Goal: Communication & Community: Answer question/provide support

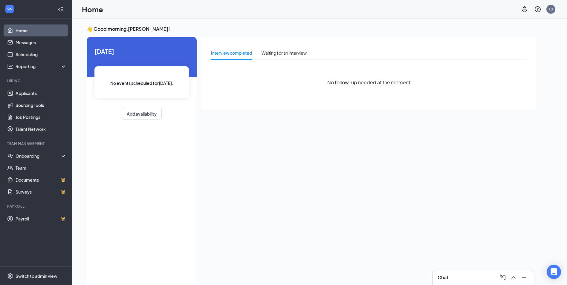
click at [447, 273] on div "Chat" at bounding box center [484, 278] width 92 height 10
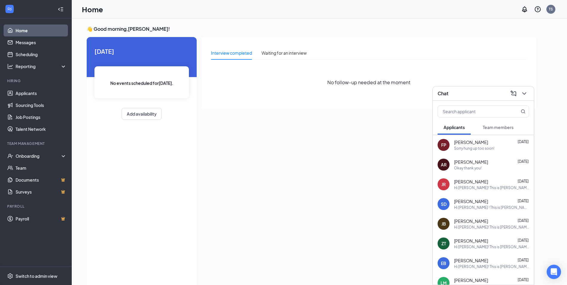
click at [522, 88] on div "Chat" at bounding box center [483, 93] width 101 height 14
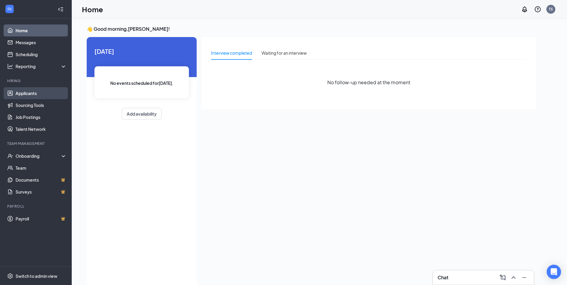
click at [16, 94] on link "Applicants" at bounding box center [41, 93] width 51 height 12
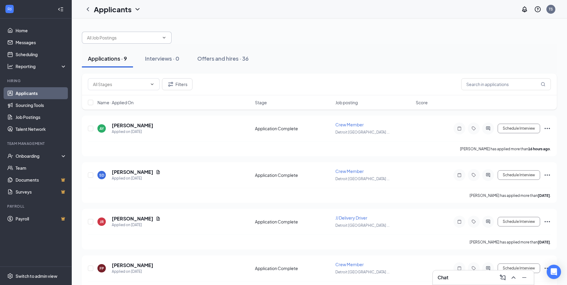
click at [153, 39] on input "text" at bounding box center [123, 37] width 72 height 7
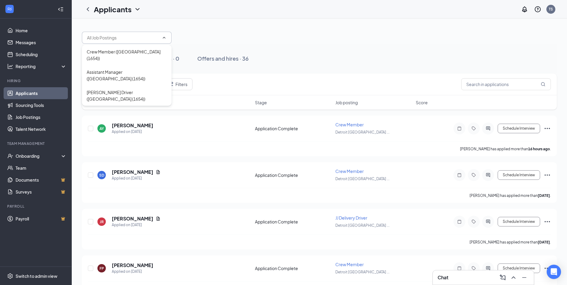
click at [154, 39] on input "text" at bounding box center [123, 37] width 72 height 7
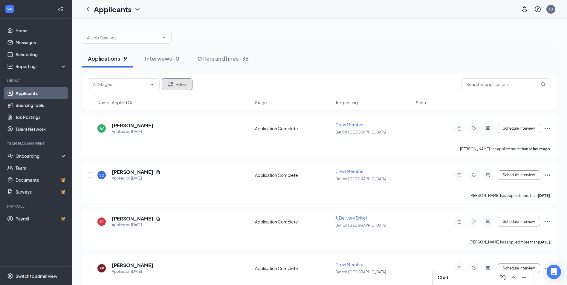
click at [176, 84] on button "Filters" at bounding box center [177, 84] width 31 height 12
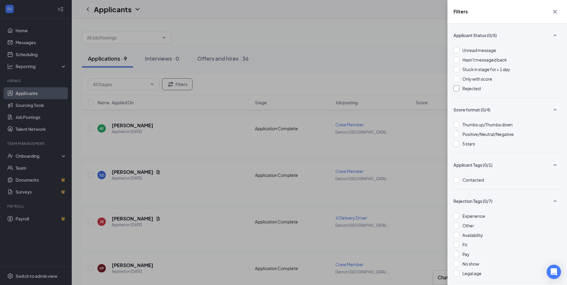
click at [462, 90] on div "Rejected" at bounding box center [508, 88] width 108 height 7
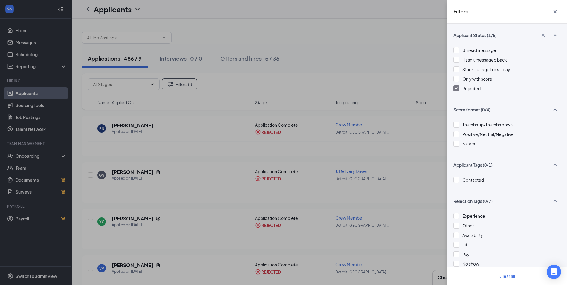
click at [372, 46] on div "Filters Applicant Status (1/5) Unread message Hasn't messaged back Stuck in sta…" at bounding box center [283, 142] width 567 height 285
click at [554, 11] on icon "Cross" at bounding box center [555, 11] width 7 height 7
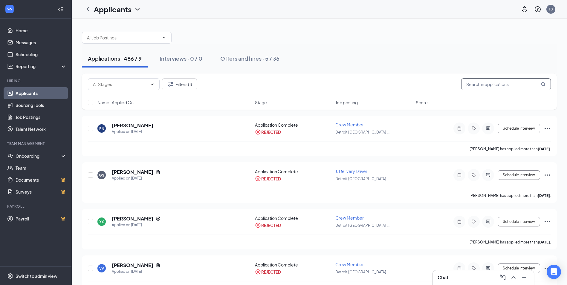
click at [493, 85] on input "text" at bounding box center [506, 84] width 90 height 12
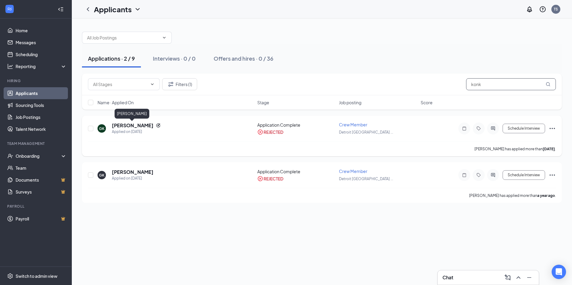
type input "konk"
click at [138, 125] on h5 "Gabrieal Konkle" at bounding box center [133, 125] width 42 height 7
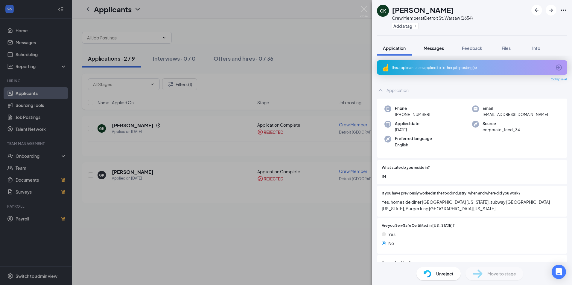
click at [436, 47] on span "Messages" at bounding box center [433, 47] width 20 height 5
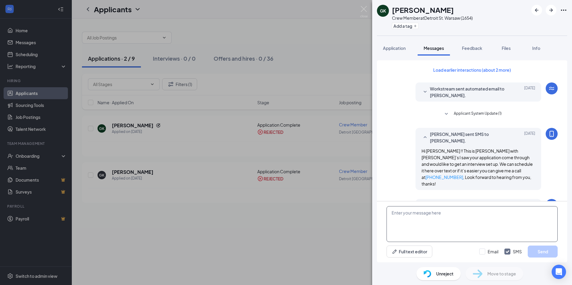
click at [440, 215] on textarea at bounding box center [471, 224] width 171 height 36
type textarea "h"
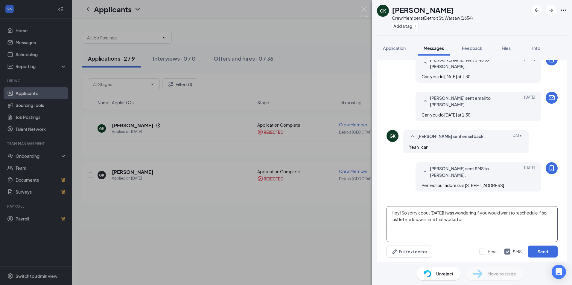
scroll to position [250, 0]
type textarea "Hey! So sorry about yesterday! i was wondering if you would want to reschedule …"
click at [552, 251] on button "Send" at bounding box center [543, 252] width 30 height 12
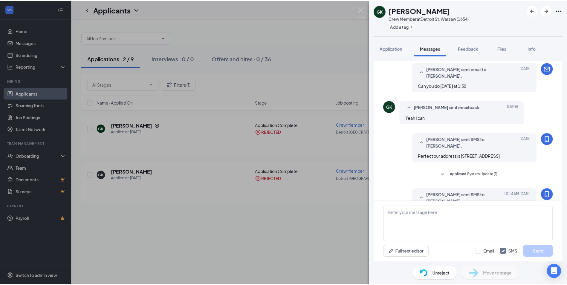
scroll to position [301, 0]
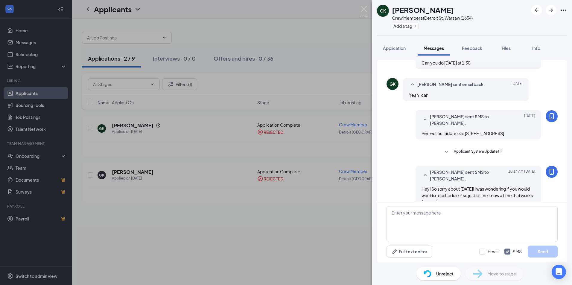
click at [445, 149] on icon "SmallChevronDown" at bounding box center [446, 152] width 7 height 7
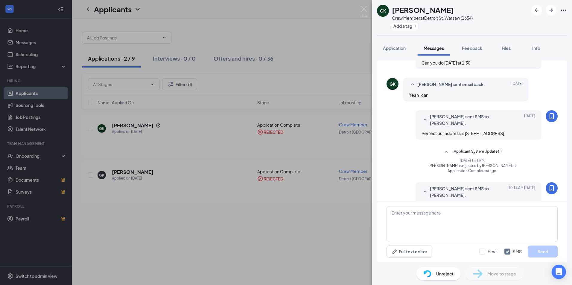
click at [445, 149] on icon "SmallChevronUp" at bounding box center [446, 152] width 7 height 7
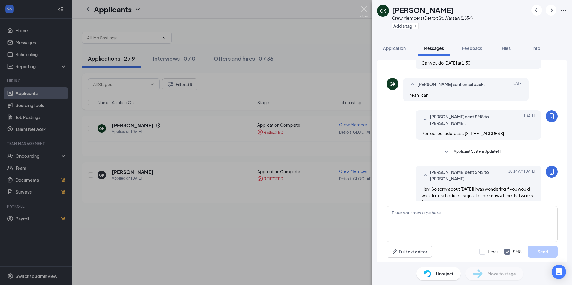
click at [366, 12] on img at bounding box center [363, 12] width 7 height 12
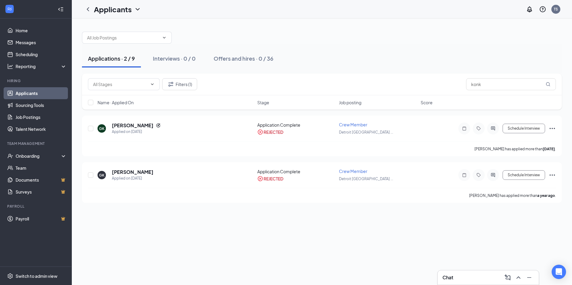
click at [459, 277] on div "Chat" at bounding box center [488, 278] width 92 height 10
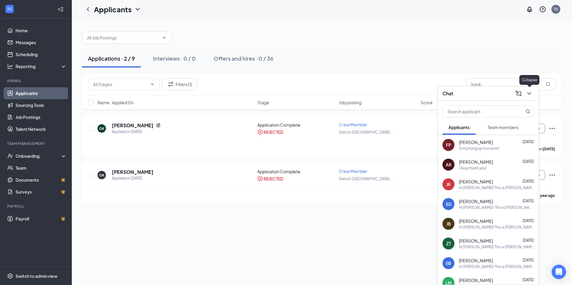
click at [529, 95] on icon "ChevronDown" at bounding box center [528, 93] width 7 height 7
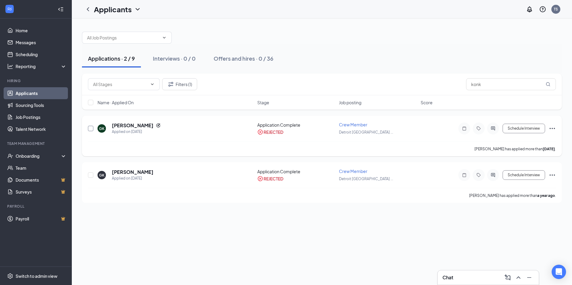
click at [93, 129] on input "checkbox" at bounding box center [90, 128] width 5 height 5
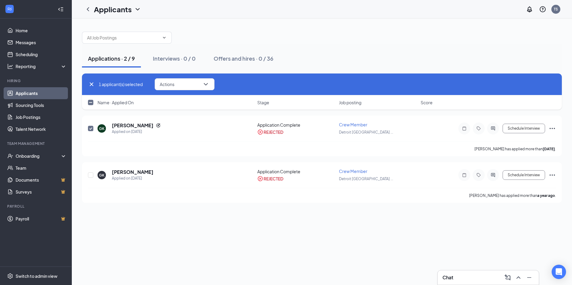
click at [195, 78] on div "1 applicant(s) selected Actions" at bounding box center [322, 85] width 480 height 22
click at [193, 84] on button "Actions" at bounding box center [185, 84] width 60 height 12
click at [189, 99] on p "Unreject" at bounding box center [185, 99] width 51 height 6
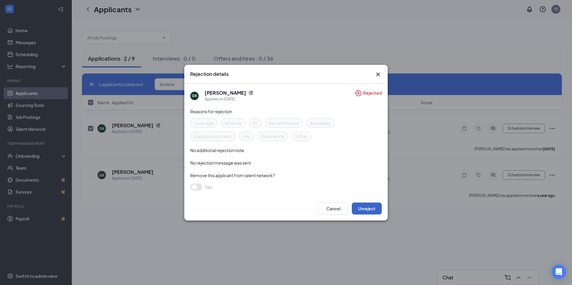
click at [364, 206] on button "Unreject" at bounding box center [367, 209] width 30 height 12
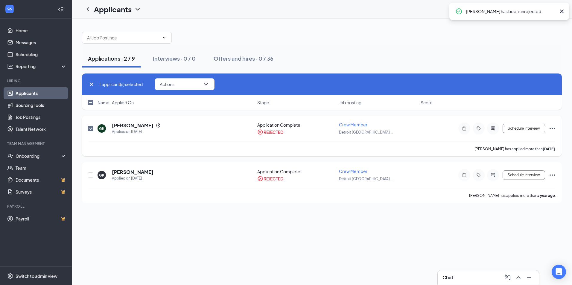
checkbox input "false"
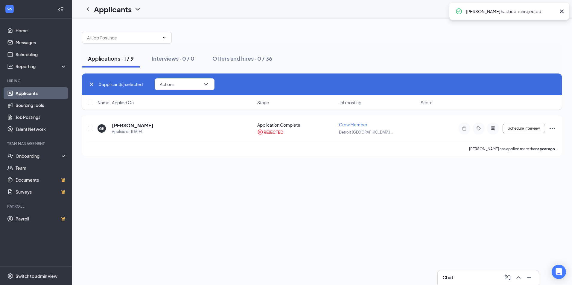
click at [563, 10] on icon "Cross" at bounding box center [562, 12] width 4 height 4
click at [458, 276] on div "Chat" at bounding box center [488, 278] width 92 height 10
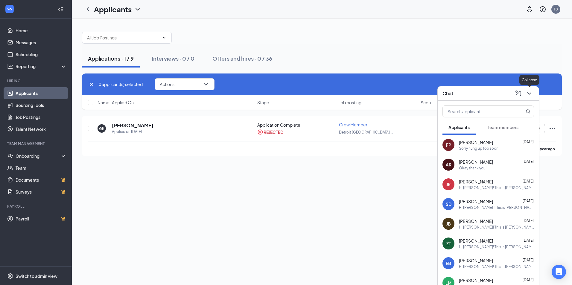
click at [528, 95] on icon "ChevronDown" at bounding box center [528, 93] width 7 height 7
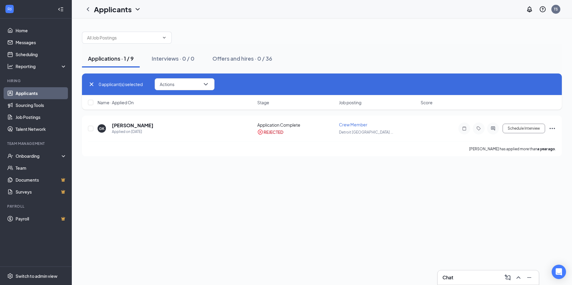
click at [461, 277] on div "Chat" at bounding box center [488, 278] width 92 height 10
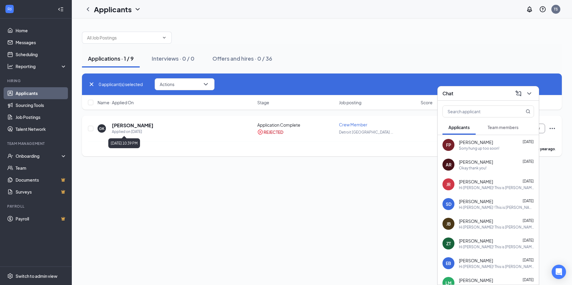
click at [139, 129] on div "Applied on Aug 16, 2024" at bounding box center [133, 132] width 42 height 6
click at [140, 126] on h5 "[PERSON_NAME]" at bounding box center [133, 125] width 42 height 7
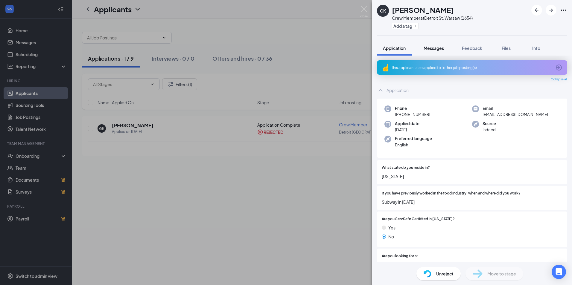
click at [428, 53] on button "Messages" at bounding box center [434, 48] width 32 height 15
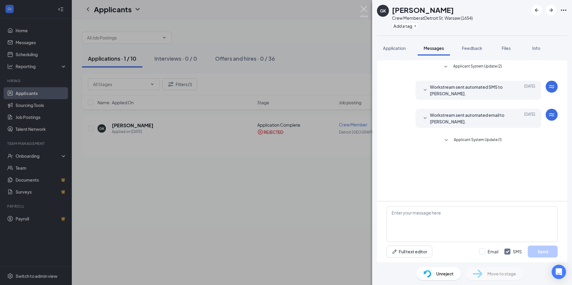
click at [365, 11] on img at bounding box center [363, 12] width 7 height 12
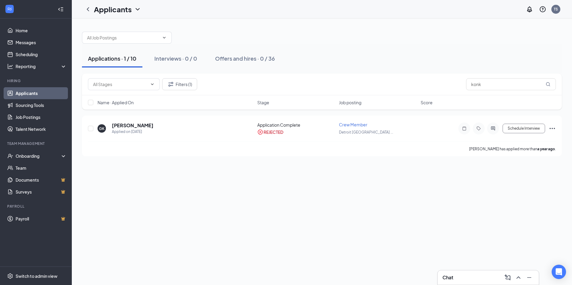
click at [38, 90] on link "Applicants" at bounding box center [41, 93] width 51 height 12
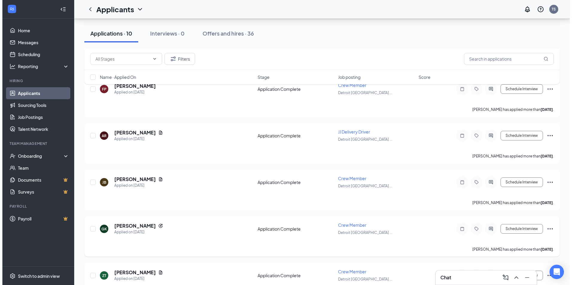
scroll to position [208, 0]
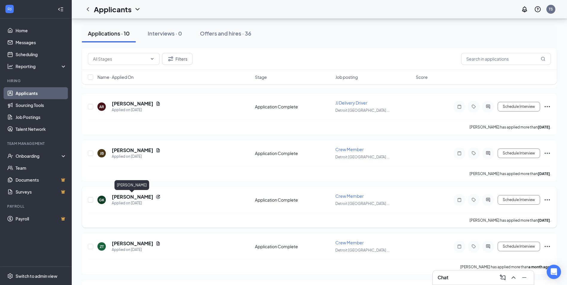
click at [146, 197] on h5 "[PERSON_NAME]" at bounding box center [133, 197] width 42 height 7
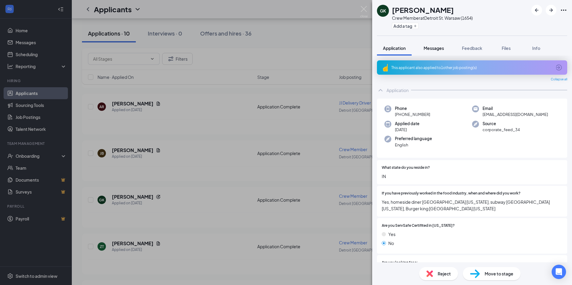
click at [440, 49] on span "Messages" at bounding box center [433, 47] width 20 height 5
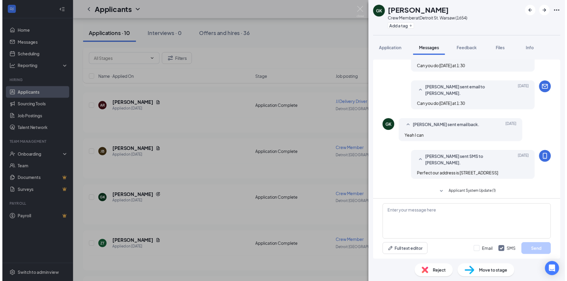
scroll to position [213, 0]
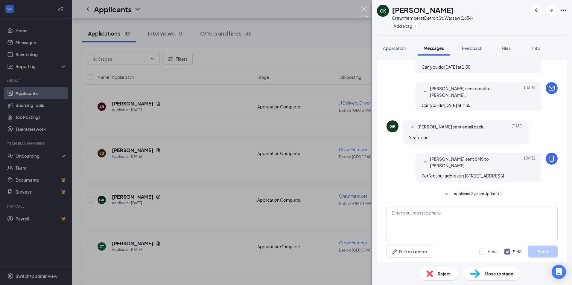
click at [364, 10] on img at bounding box center [363, 12] width 7 height 12
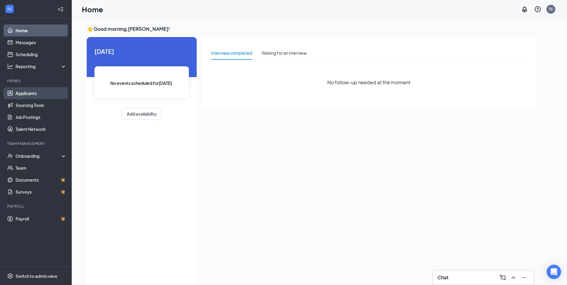
click at [47, 95] on link "Applicants" at bounding box center [41, 93] width 51 height 12
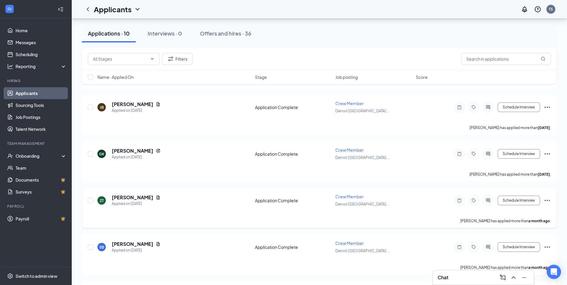
scroll to position [269, 0]
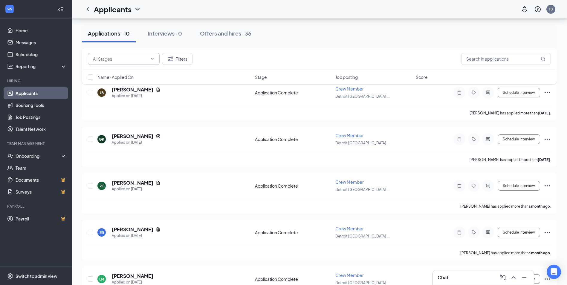
click at [153, 56] on span at bounding box center [124, 59] width 72 height 12
click at [141, 62] on input "text" at bounding box center [120, 59] width 54 height 7
click at [181, 57] on button "Filters" at bounding box center [177, 59] width 31 height 12
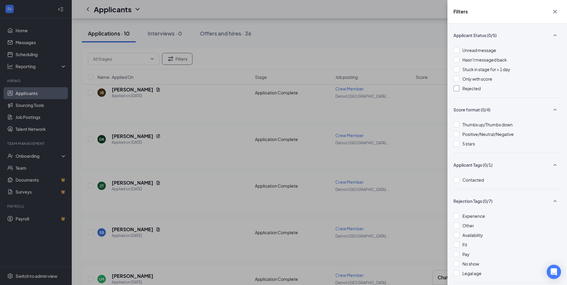
click at [461, 90] on div "Rejected" at bounding box center [508, 88] width 108 height 7
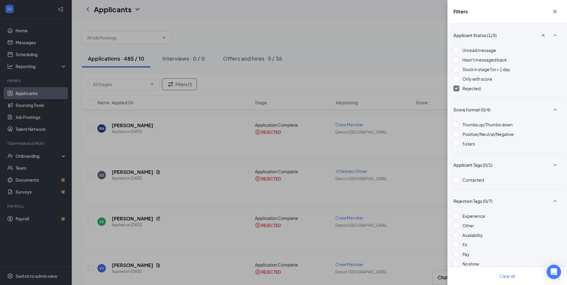
click at [422, 34] on div "Filters Applicant Status (1/5) Unread message Hasn't messaged back Stuck in sta…" at bounding box center [283, 142] width 567 height 285
click at [555, 12] on icon "Cross" at bounding box center [556, 12] width 4 height 4
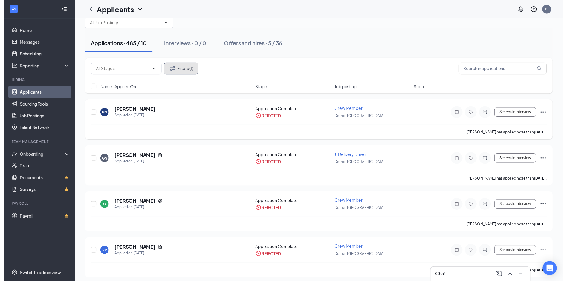
scroll to position [30, 0]
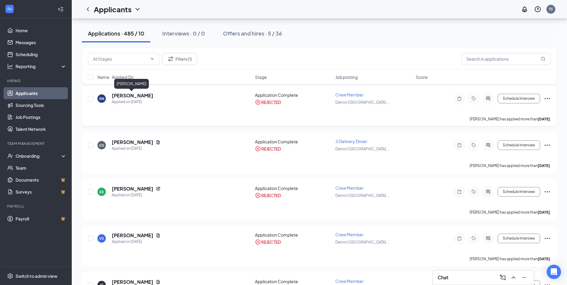
click at [135, 96] on h5 "Ray Norman III" at bounding box center [133, 95] width 42 height 7
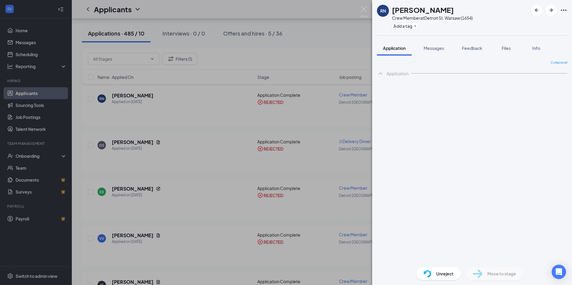
click at [378, 50] on div "RN Ray Norman III Crew Member at Detroit St. Warsaw (1654) Add a tag Applicatio…" at bounding box center [286, 142] width 572 height 285
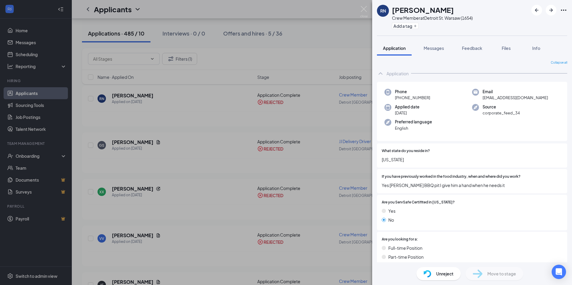
click at [451, 41] on div "Application Messages Feedback Files Info" at bounding box center [472, 48] width 190 height 15
click at [438, 52] on button "Messages" at bounding box center [434, 48] width 32 height 15
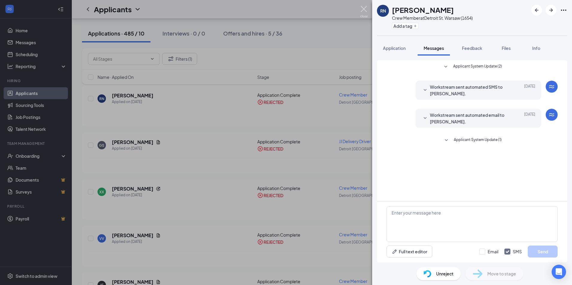
click at [362, 12] on img at bounding box center [363, 12] width 7 height 12
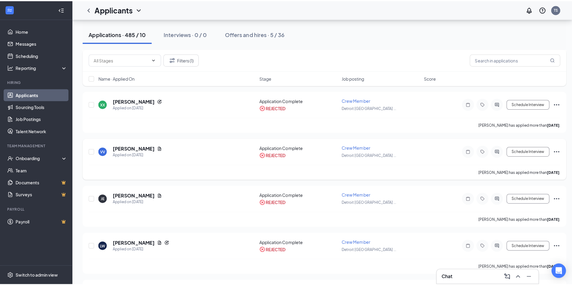
scroll to position [120, 0]
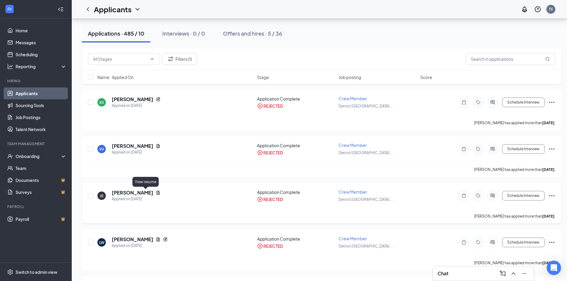
click at [140, 193] on h5 "[PERSON_NAME]" at bounding box center [133, 192] width 42 height 7
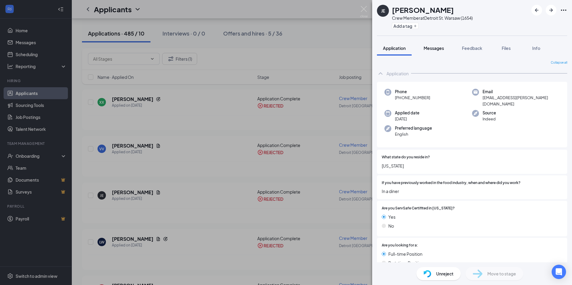
click at [442, 52] on button "Messages" at bounding box center [434, 48] width 32 height 15
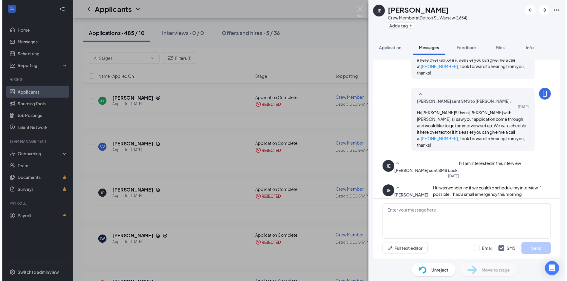
scroll to position [195, 0]
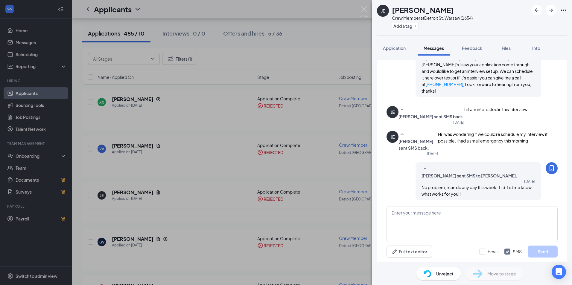
click at [447, 273] on span "Unreject" at bounding box center [444, 274] width 17 height 7
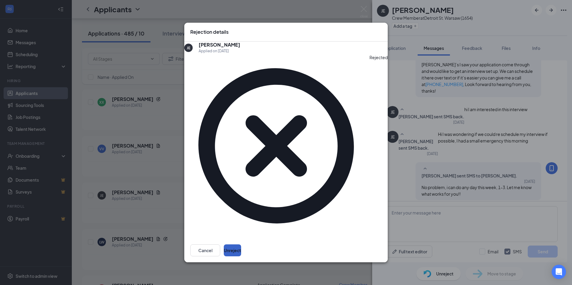
click at [241, 245] on button "Unreject" at bounding box center [232, 251] width 17 height 12
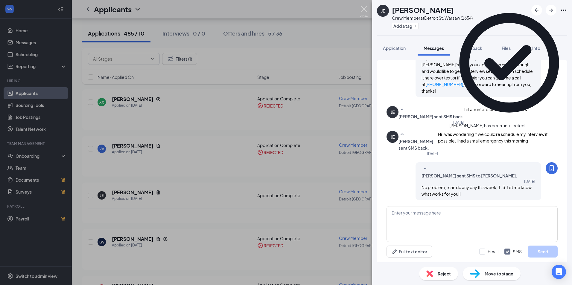
click at [365, 10] on img at bounding box center [363, 12] width 7 height 12
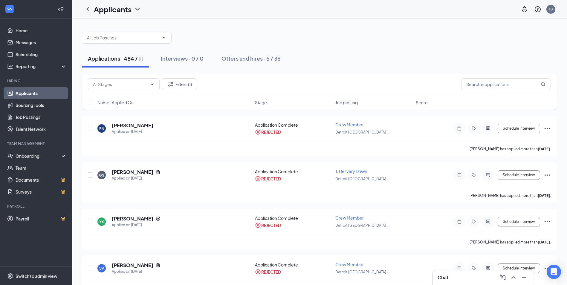
click at [458, 285] on div "Chat" at bounding box center [484, 277] width 102 height 15
click at [456, 281] on div "Chat" at bounding box center [484, 278] width 92 height 10
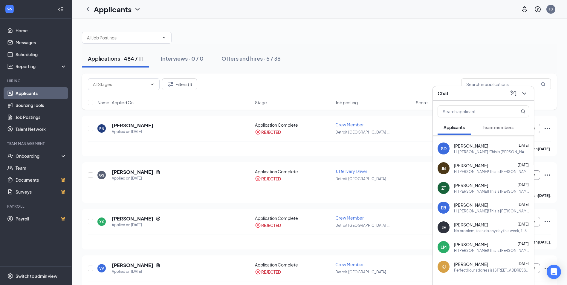
scroll to position [90, 0]
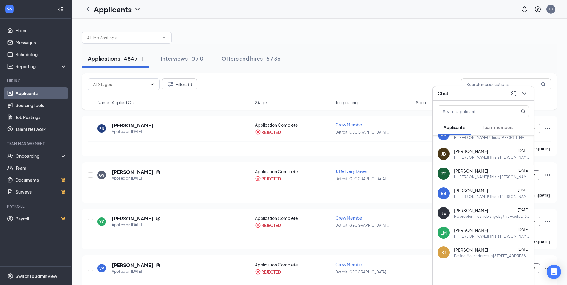
click at [497, 215] on div "No problem, i can do any day this week, 1-3. Let me know what works for you!!" at bounding box center [491, 216] width 75 height 5
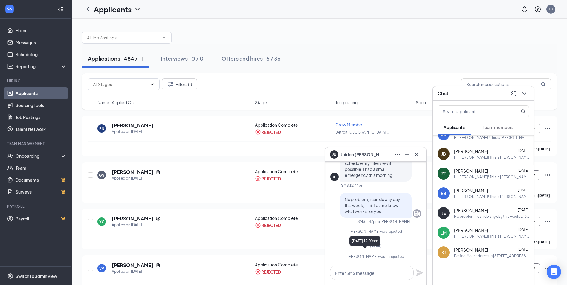
scroll to position [0, 0]
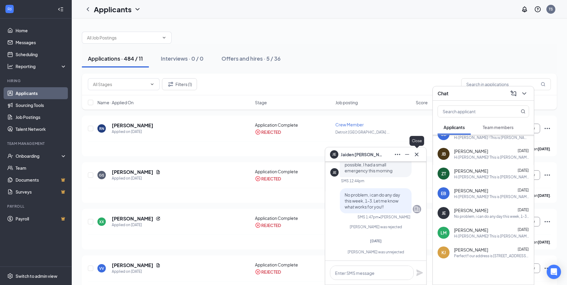
click at [423, 153] on div "JE [PERSON_NAME]" at bounding box center [375, 154] width 101 height 14
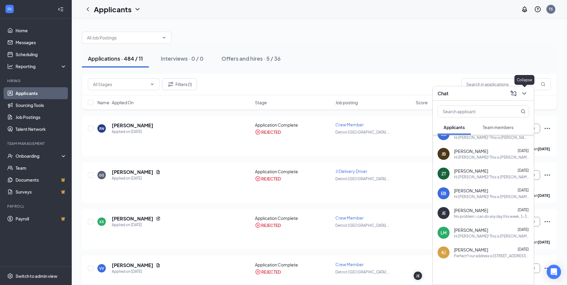
click at [528, 95] on button at bounding box center [525, 94] width 10 height 10
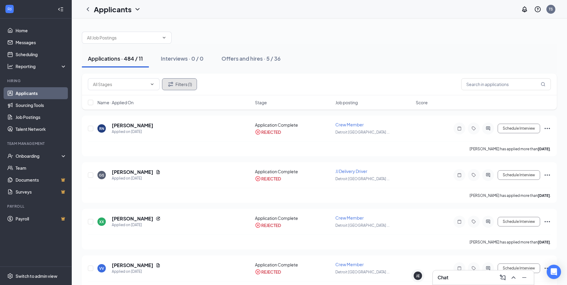
click at [169, 87] on icon "Filter" at bounding box center [170, 84] width 7 height 7
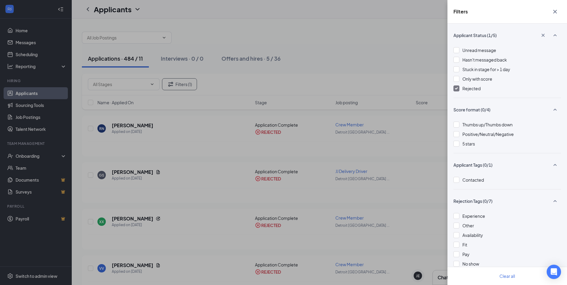
click at [458, 89] on div at bounding box center [457, 89] width 6 height 6
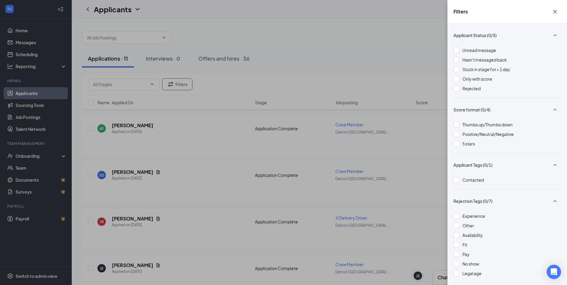
click at [555, 10] on icon "Cross" at bounding box center [555, 11] width 7 height 7
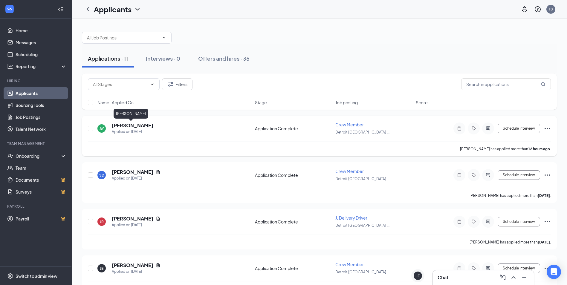
click at [123, 127] on h5 "[PERSON_NAME]" at bounding box center [133, 125] width 42 height 7
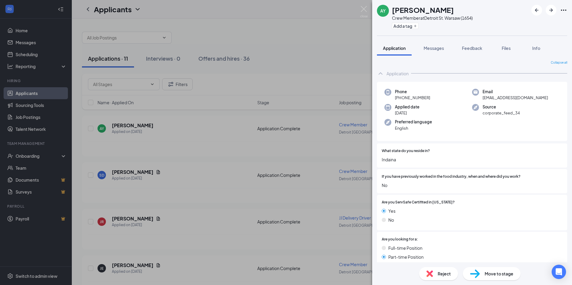
drag, startPoint x: 480, startPoint y: 96, endPoint x: 559, endPoint y: 98, distance: 79.0
click at [559, 98] on div "Phone +1 (765) 480-1399 Email alexisyoung28@warsawschool.org Applied date Aug 2…" at bounding box center [472, 112] width 190 height 60
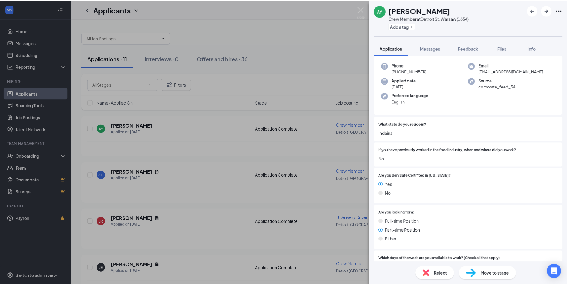
scroll to position [60, 0]
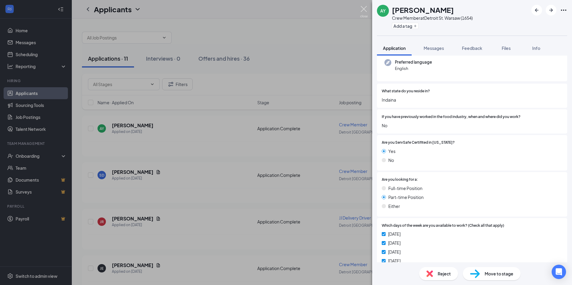
click at [365, 12] on img at bounding box center [363, 12] width 7 height 12
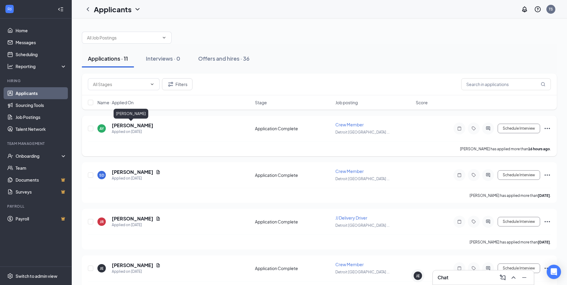
click at [136, 124] on h5 "[PERSON_NAME]" at bounding box center [133, 125] width 42 height 7
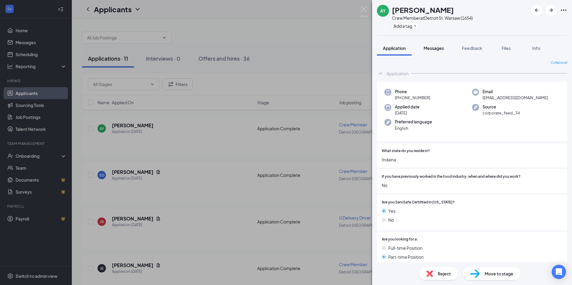
click at [433, 48] on span "Messages" at bounding box center [433, 47] width 20 height 5
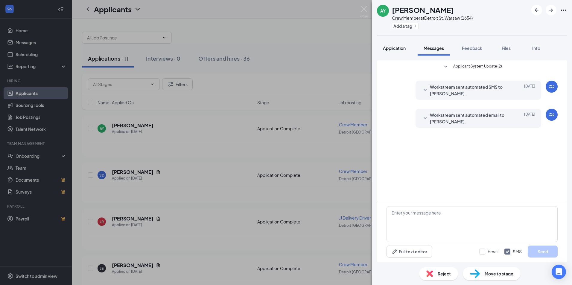
click at [388, 47] on span "Application" at bounding box center [394, 47] width 23 height 5
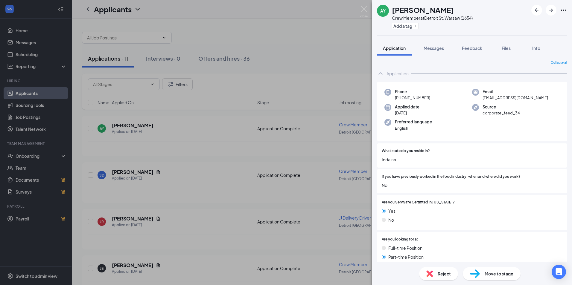
click at [302, 52] on div "AY Alexis young Crew Member at Detroit St. Warsaw (1654) Add a tag Application …" at bounding box center [286, 142] width 572 height 285
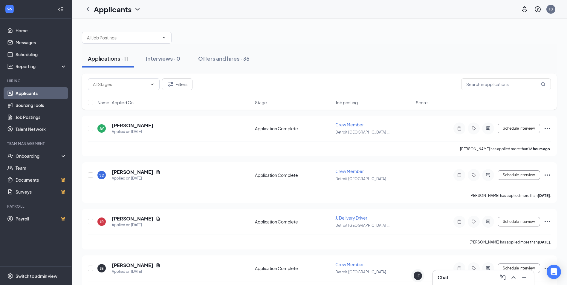
drag, startPoint x: 460, startPoint y: 277, endPoint x: 459, endPoint y: 272, distance: 5.2
click at [460, 276] on div "Chat" at bounding box center [484, 278] width 92 height 10
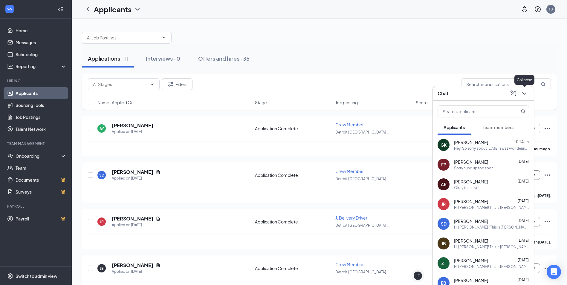
click at [526, 92] on icon "ChevronDown" at bounding box center [524, 93] width 7 height 7
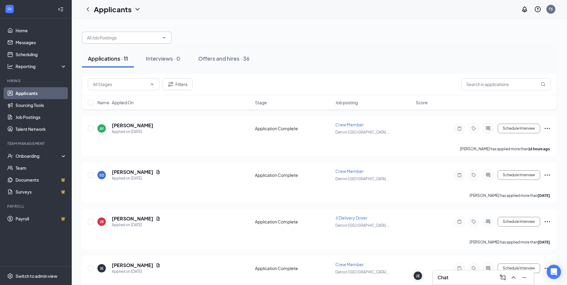
click at [140, 35] on input "text" at bounding box center [123, 37] width 72 height 7
click at [132, 58] on div "Assistant Manager (Detroit St. Warsaw (1654))" at bounding box center [129, 54] width 95 height 7
type input "Assistant Manager (Detroit St. Warsaw (1654))"
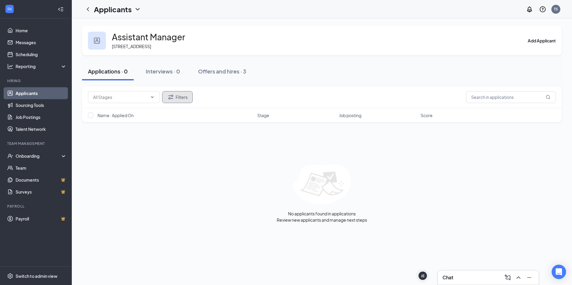
click at [173, 97] on icon "Filter" at bounding box center [170, 97] width 7 height 7
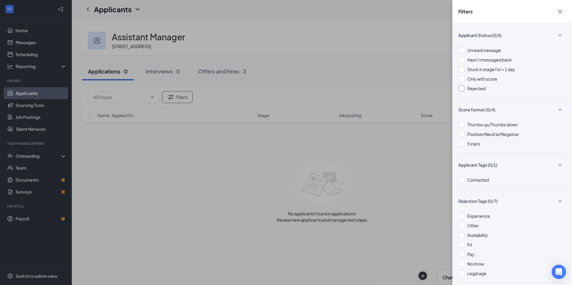
click at [459, 89] on div at bounding box center [461, 89] width 6 height 6
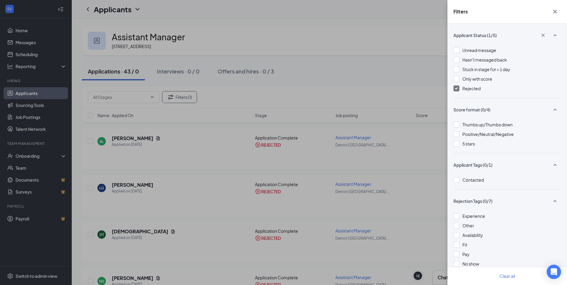
click at [390, 10] on div "Filters Applicant Status (1/5) Unread message Hasn't messaged back Stuck in sta…" at bounding box center [283, 142] width 567 height 285
click at [557, 12] on icon "Cross" at bounding box center [555, 11] width 7 height 7
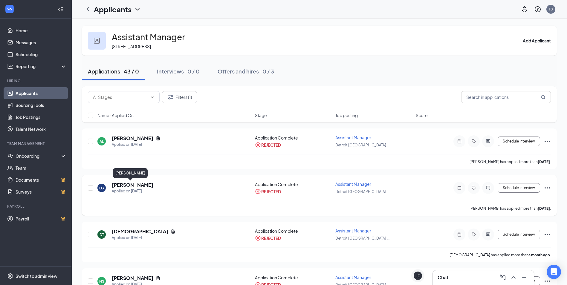
click at [128, 184] on h5 "Lillie Gerke" at bounding box center [133, 185] width 42 height 7
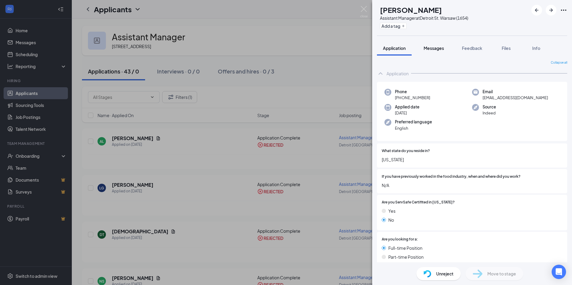
click at [433, 50] on span "Messages" at bounding box center [433, 47] width 20 height 5
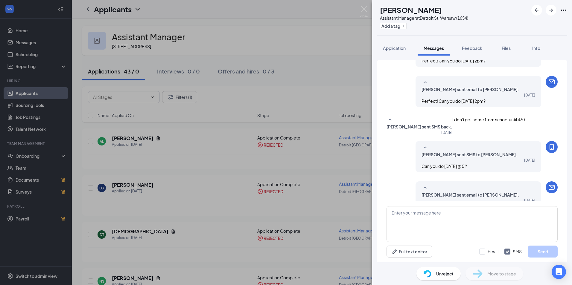
scroll to position [265, 0]
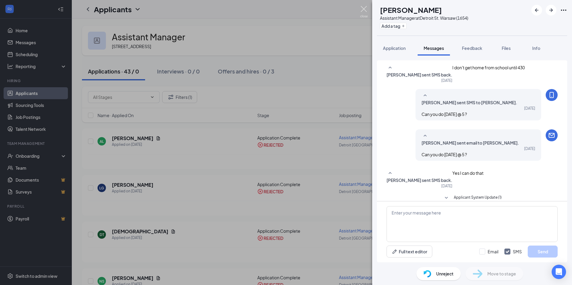
click at [361, 11] on img at bounding box center [363, 12] width 7 height 12
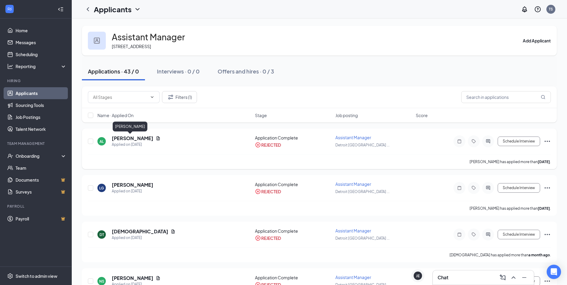
click at [120, 138] on h5 "Areli Lara" at bounding box center [133, 138] width 42 height 7
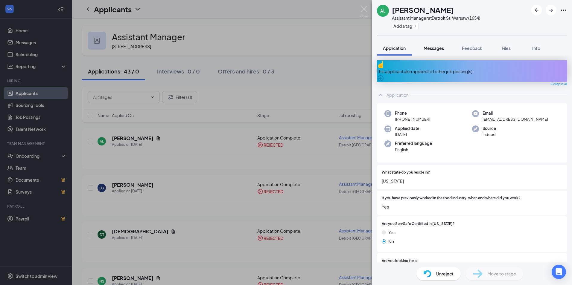
click at [444, 49] on span "Messages" at bounding box center [433, 47] width 20 height 5
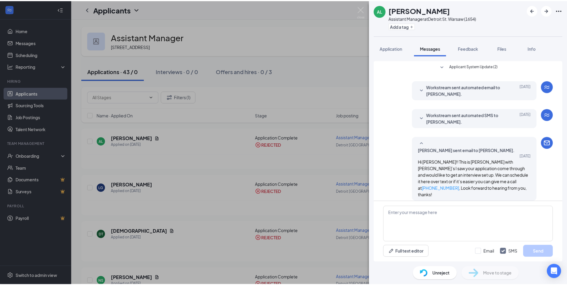
scroll to position [67, 0]
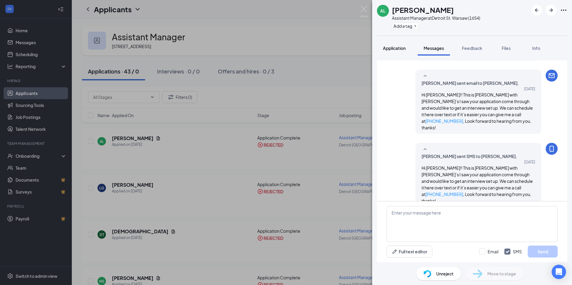
click at [391, 49] on span "Application" at bounding box center [394, 47] width 23 height 5
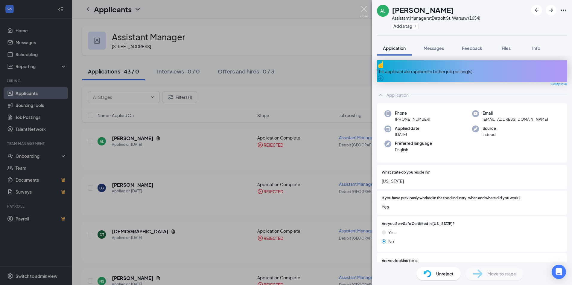
click at [365, 8] on img at bounding box center [363, 12] width 7 height 12
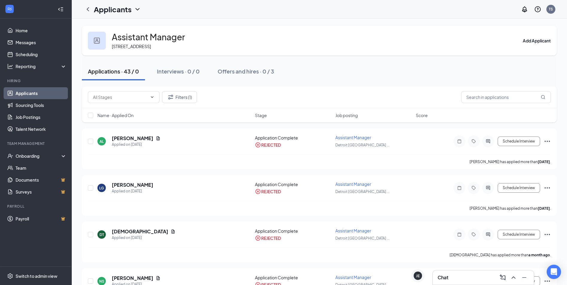
click at [34, 92] on link "Applicants" at bounding box center [41, 93] width 51 height 12
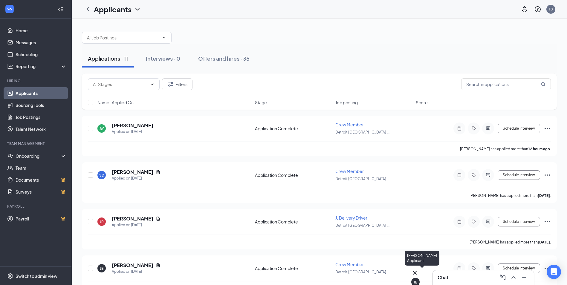
click at [419, 271] on icon "Cross" at bounding box center [415, 272] width 7 height 7
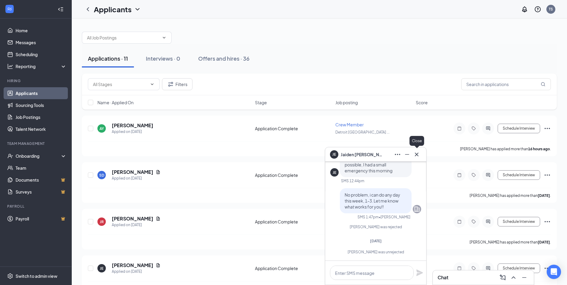
click at [419, 157] on icon "Cross" at bounding box center [416, 154] width 7 height 7
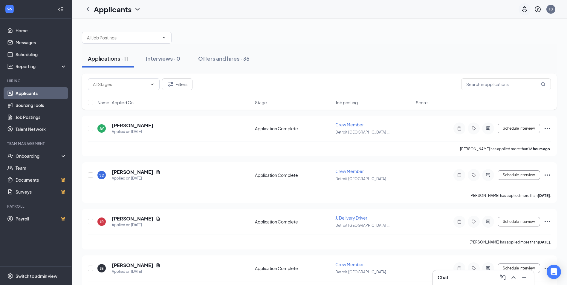
click at [528, 10] on icon "Notifications" at bounding box center [524, 9] width 7 height 7
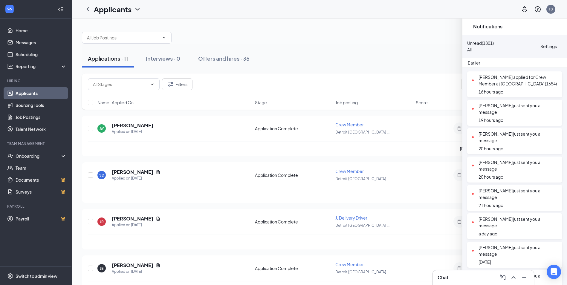
click at [561, 46] on div at bounding box center [561, 46] width 0 height 0
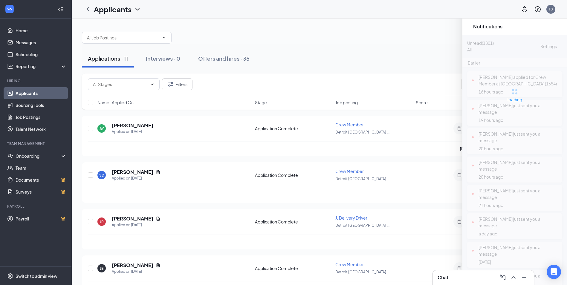
click at [475, 28] on icon "Cross" at bounding box center [474, 30] width 4 height 4
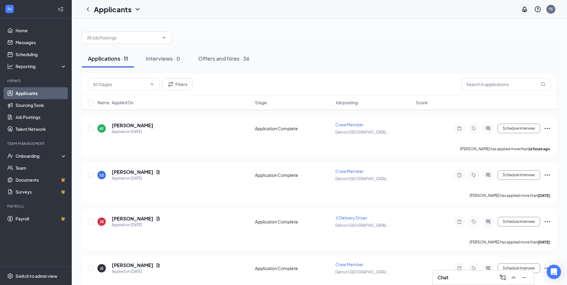
click at [527, 10] on icon "Notifications" at bounding box center [524, 9] width 7 height 7
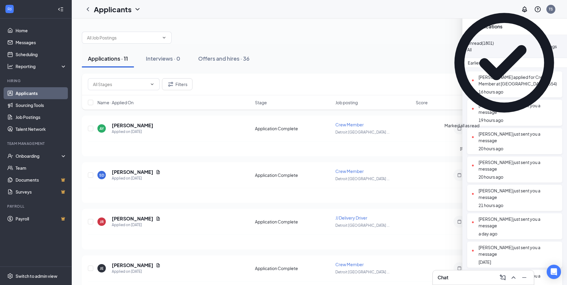
click at [541, 45] on div "Settings" at bounding box center [549, 46] width 16 height 7
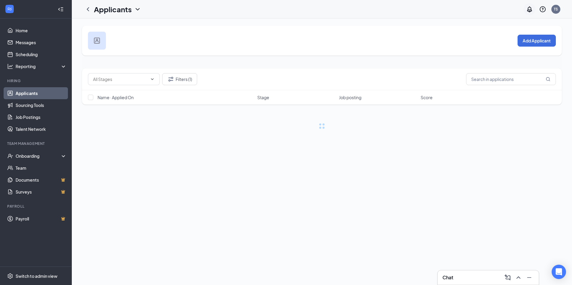
click at [529, 10] on div at bounding box center [529, 9] width 12 height 12
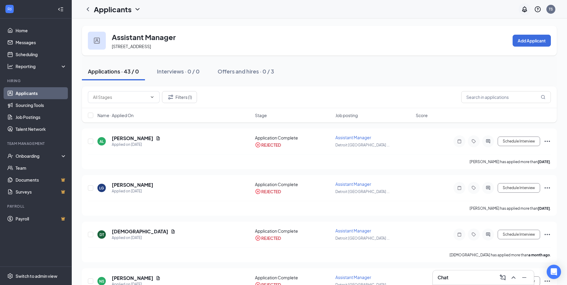
click at [527, 10] on icon "Notifications" at bounding box center [524, 9] width 5 height 6
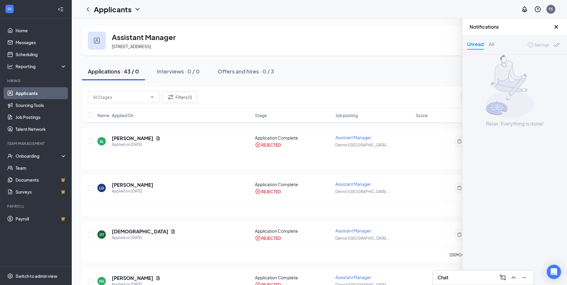
click at [535, 45] on div "Settings" at bounding box center [542, 45] width 15 height 6
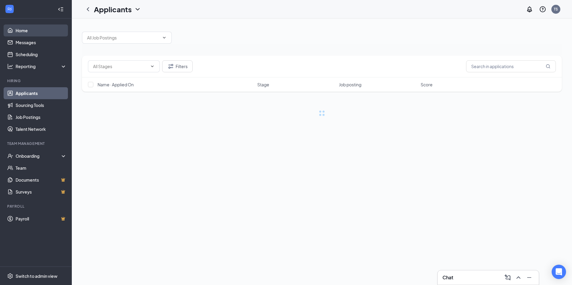
click at [38, 32] on link "Home" at bounding box center [41, 31] width 51 height 12
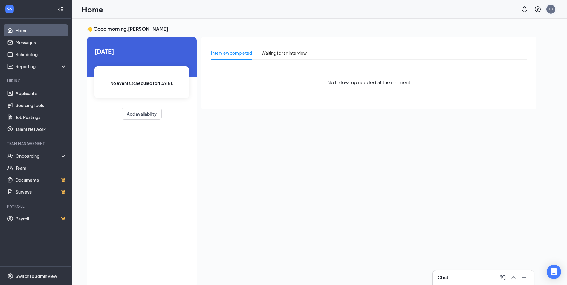
click at [550, 9] on div "TS" at bounding box center [551, 9] width 4 height 5
click at [553, 9] on div "TS" at bounding box center [551, 9] width 4 height 5
click at [513, 58] on link "Account settings" at bounding box center [521, 59] width 65 height 6
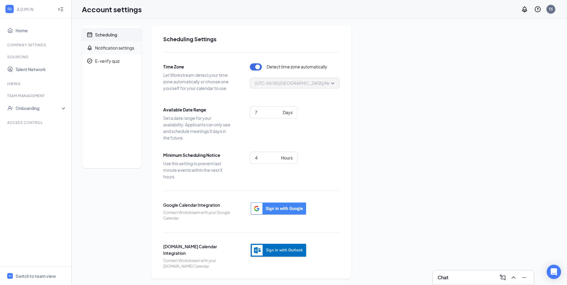
click at [128, 49] on div "Notification settings" at bounding box center [114, 48] width 39 height 6
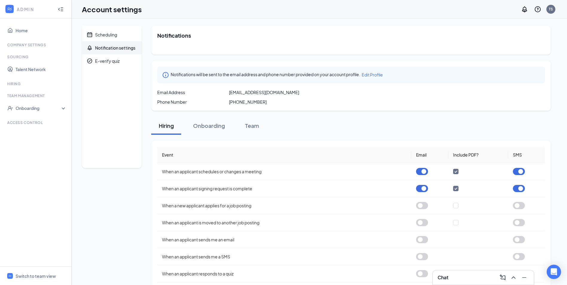
drag, startPoint x: 253, startPoint y: 103, endPoint x: 235, endPoint y: 104, distance: 18.0
click at [235, 104] on div "Phone Number [PHONE_NUMBER]" at bounding box center [351, 102] width 388 height 6
click at [483, 113] on div "Notifications Notifications will be sent to the email address and phone number …" at bounding box center [351, 183] width 400 height 314
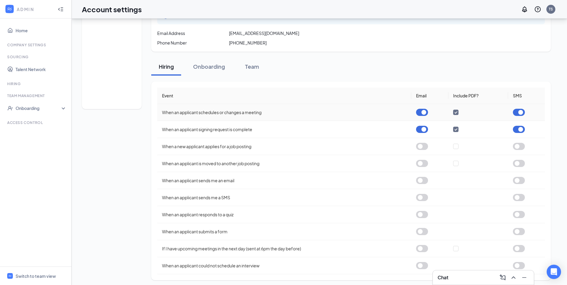
scroll to position [62, 0]
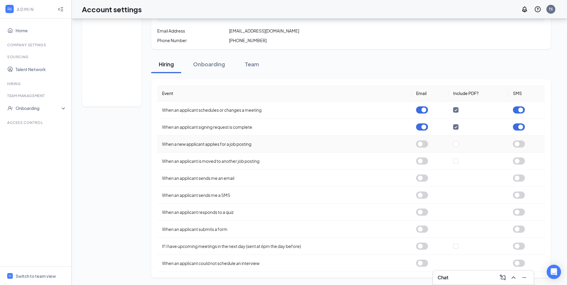
click at [518, 146] on button "button" at bounding box center [519, 144] width 12 height 7
click at [421, 145] on button "button" at bounding box center [422, 144] width 12 height 7
click at [518, 195] on button "button" at bounding box center [519, 195] width 12 height 7
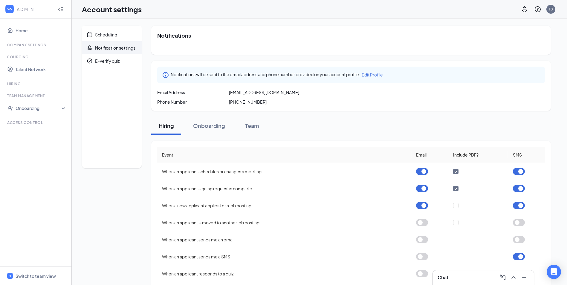
click at [410, 12] on div "Account settings TS" at bounding box center [320, 9] width 496 height 19
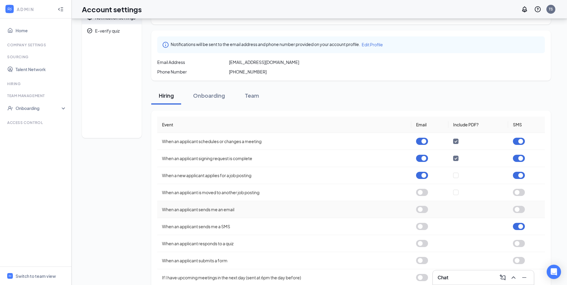
scroll to position [62, 0]
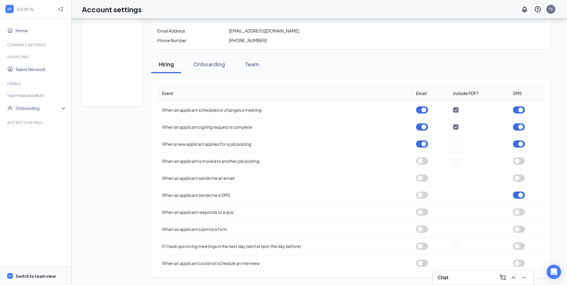
click at [43, 278] on div "Switch to team view" at bounding box center [36, 276] width 40 height 6
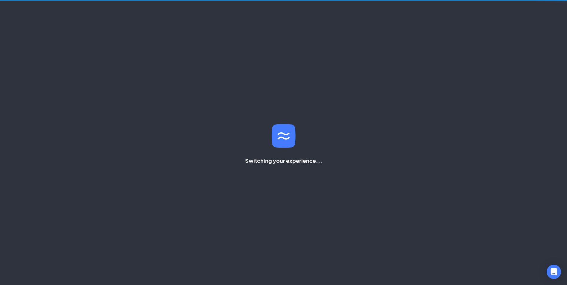
scroll to position [13, 0]
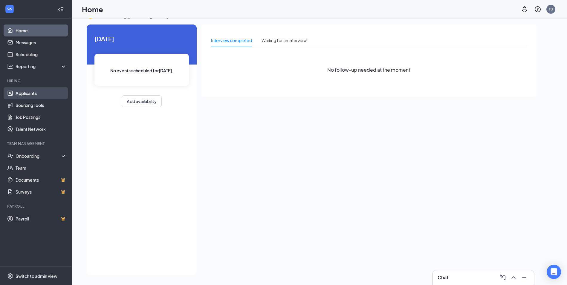
click at [35, 97] on link "Applicants" at bounding box center [41, 93] width 51 height 12
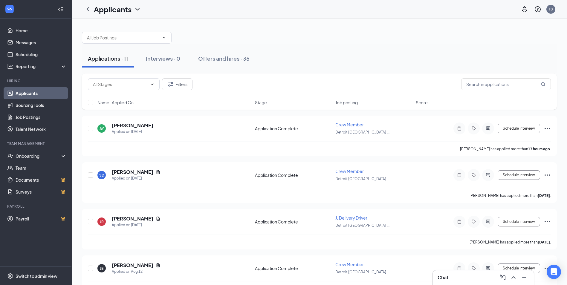
scroll to position [13, 0]
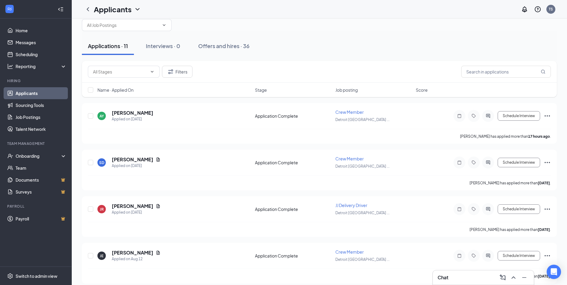
click at [447, 273] on div "Chat" at bounding box center [484, 278] width 92 height 10
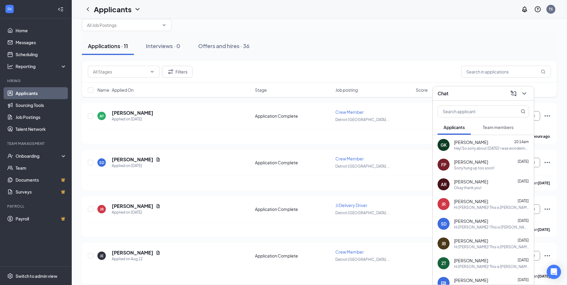
click at [509, 142] on div "[PERSON_NAME] 10:14am" at bounding box center [491, 142] width 75 height 6
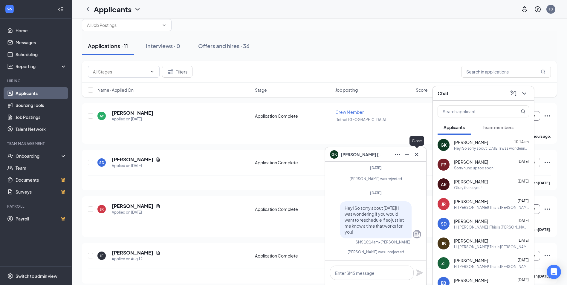
click at [418, 152] on icon "Cross" at bounding box center [416, 154] width 7 height 7
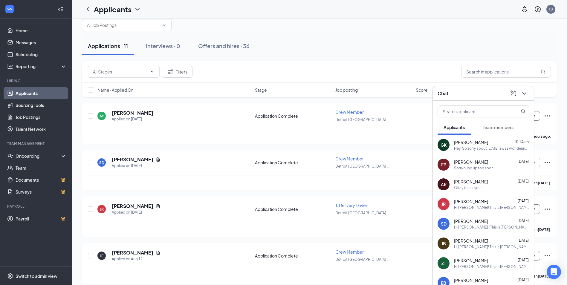
click at [439, 143] on div "GK" at bounding box center [444, 145] width 12 height 12
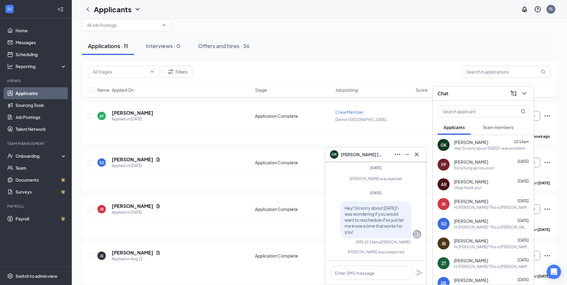
click at [357, 155] on span "[PERSON_NAME]" at bounding box center [362, 154] width 42 height 7
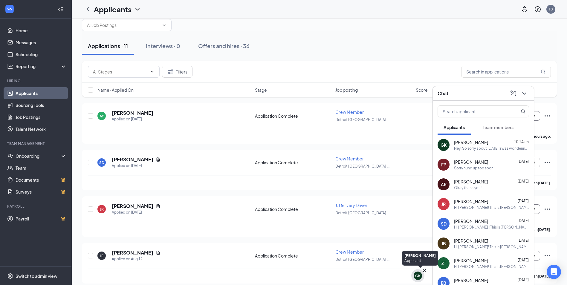
click at [415, 279] on div "GK" at bounding box center [418, 276] width 8 height 8
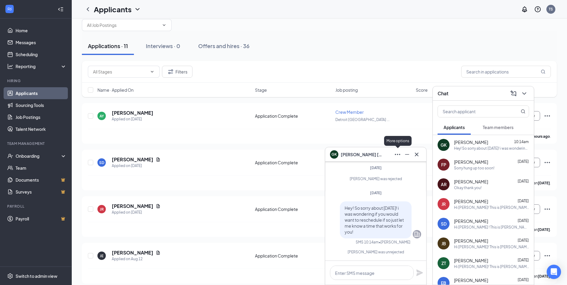
click at [400, 154] on icon "Ellipses" at bounding box center [397, 154] width 7 height 7
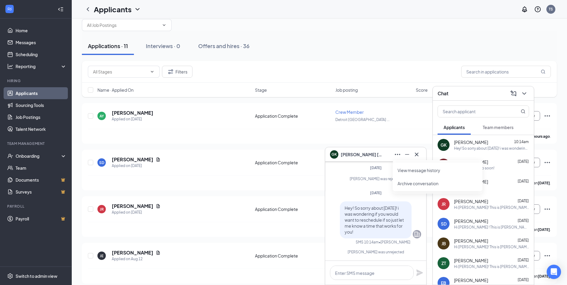
click at [352, 155] on span "[PERSON_NAME]" at bounding box center [362, 154] width 42 height 7
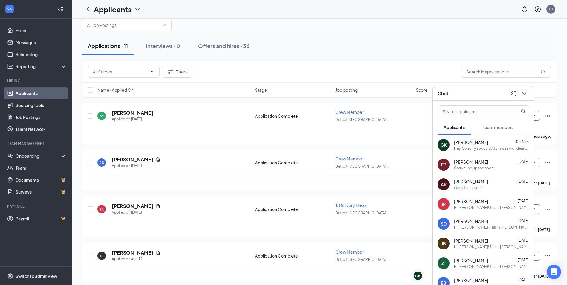
click at [453, 144] on div "GK [PERSON_NAME] 10:14am Hey! So sorry about [DATE]! i was wondering if you wou…" at bounding box center [483, 145] width 101 height 20
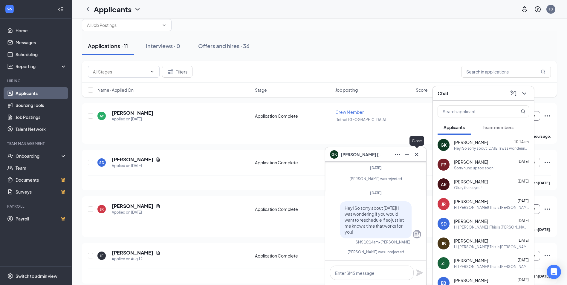
click at [419, 153] on icon "Cross" at bounding box center [416, 154] width 7 height 7
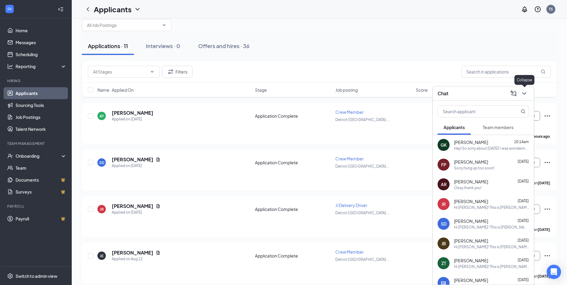
click at [527, 95] on icon "ChevronDown" at bounding box center [524, 93] width 7 height 7
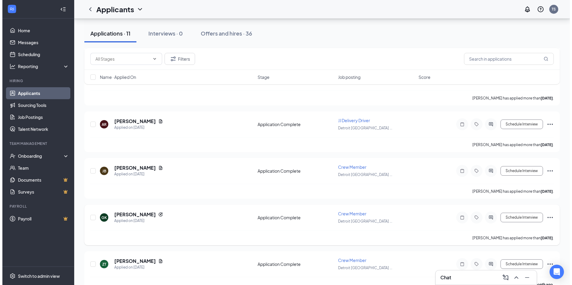
scroll to position [252, 0]
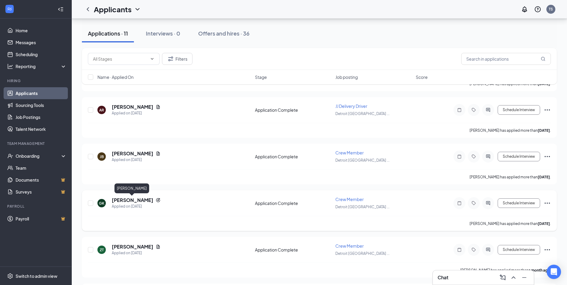
click at [145, 200] on h5 "[PERSON_NAME]" at bounding box center [133, 200] width 42 height 7
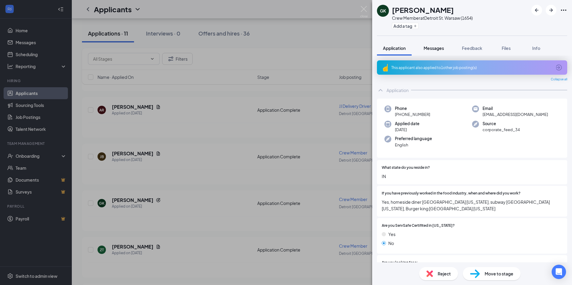
click at [439, 49] on span "Messages" at bounding box center [433, 47] width 20 height 5
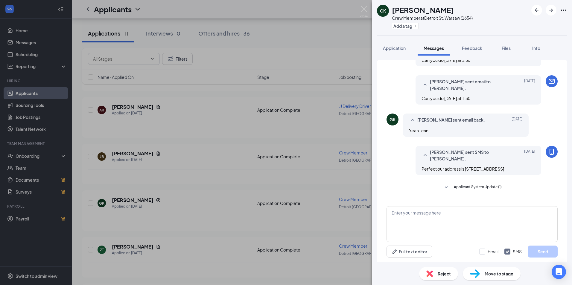
scroll to position [273, 0]
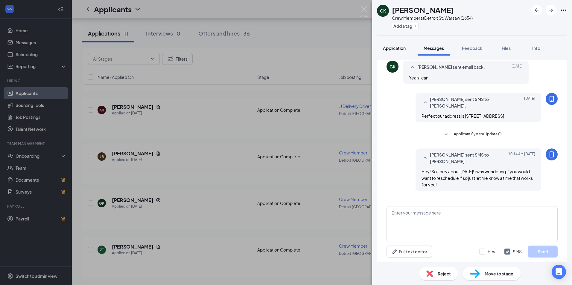
click at [397, 50] on span "Application" at bounding box center [394, 47] width 23 height 5
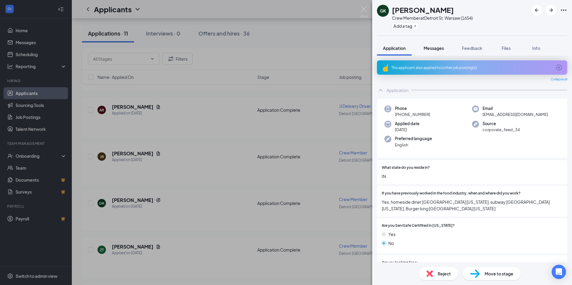
click at [432, 47] on span "Messages" at bounding box center [433, 47] width 20 height 5
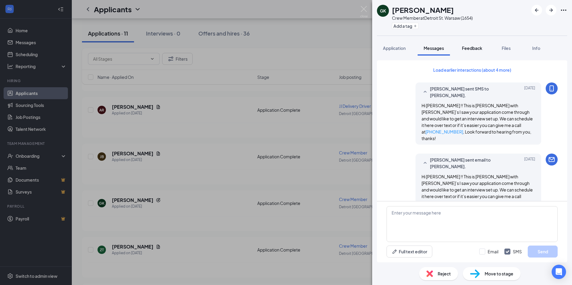
click at [473, 46] on span "Feedback" at bounding box center [472, 47] width 20 height 5
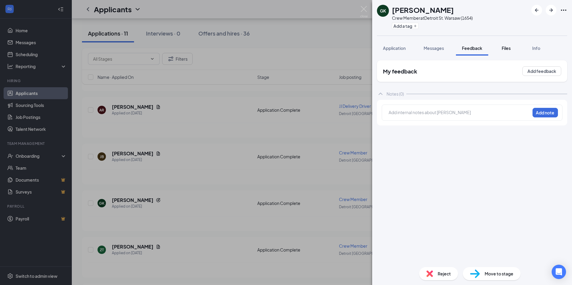
click at [504, 51] on span "Files" at bounding box center [506, 47] width 9 height 5
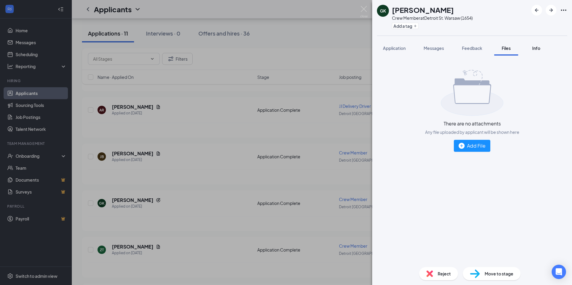
click at [539, 45] on span "Info" at bounding box center [536, 47] width 8 height 5
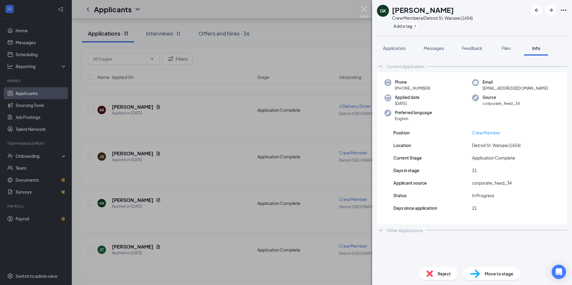
click at [364, 9] on img at bounding box center [363, 12] width 7 height 12
